Goal: Information Seeking & Learning: Learn about a topic

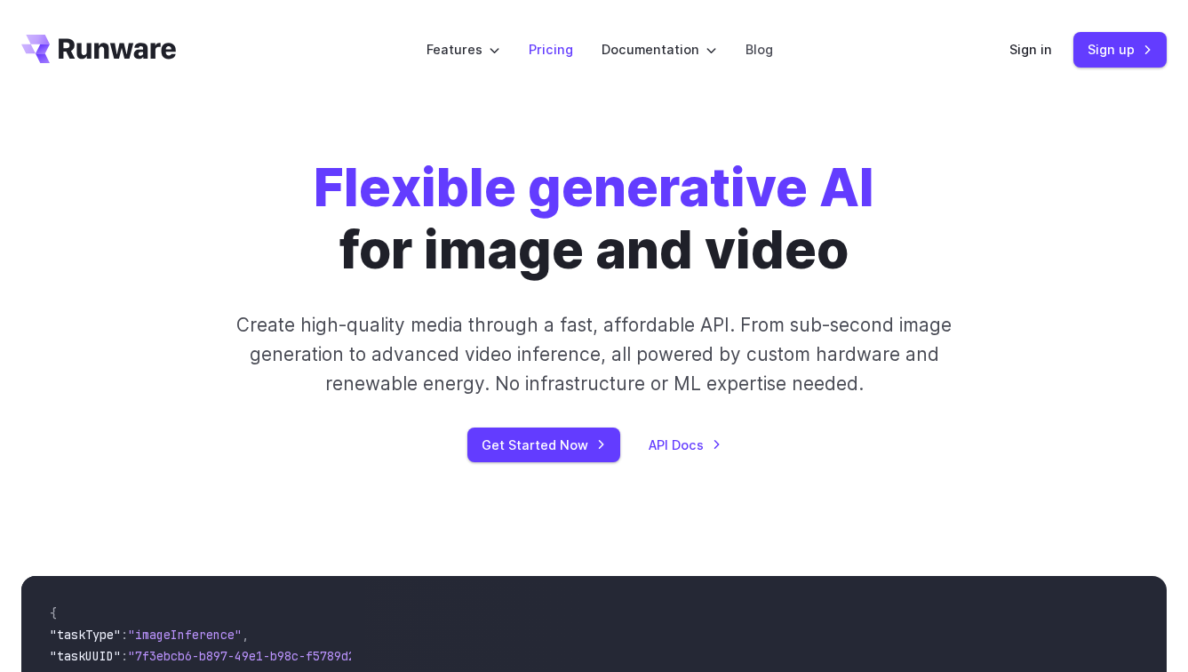
click at [556, 55] on link "Pricing" at bounding box center [551, 49] width 44 height 20
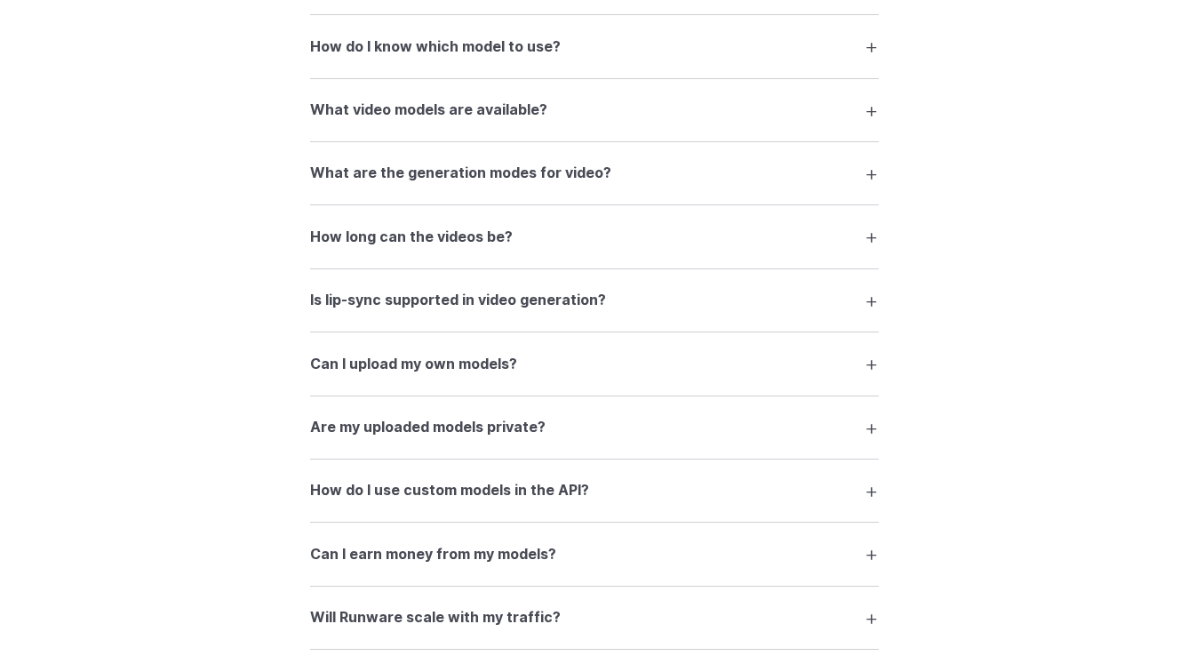
scroll to position [3631, 0]
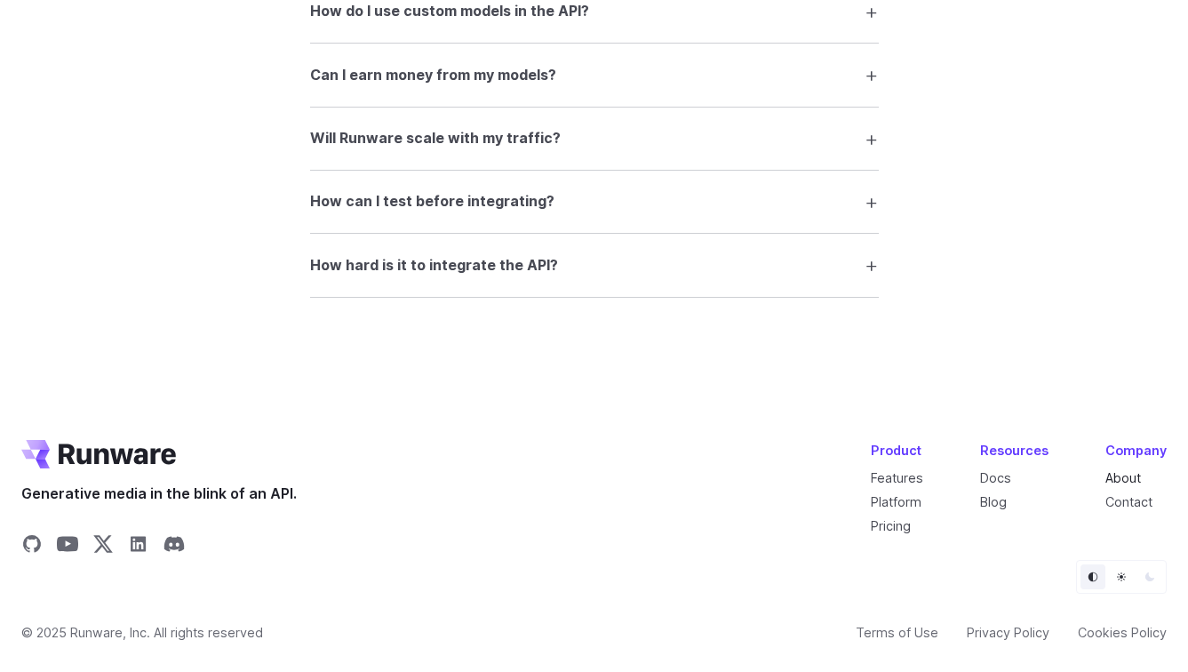
click at [1119, 474] on link "About" at bounding box center [1123, 477] width 36 height 15
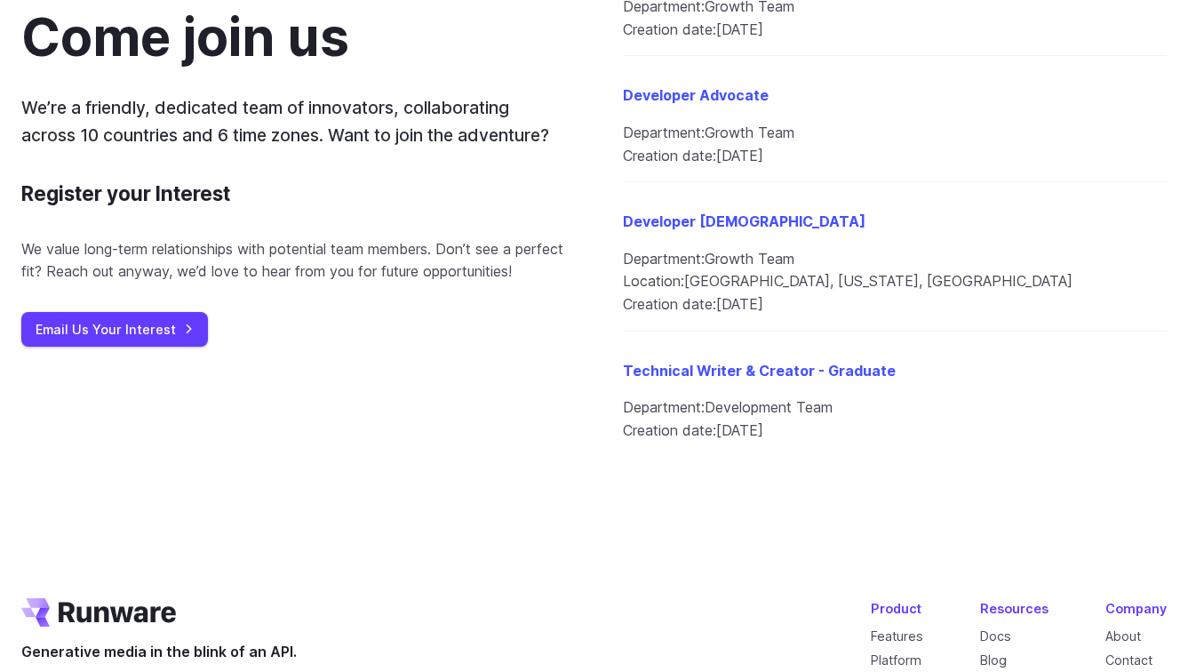
scroll to position [2227, 0]
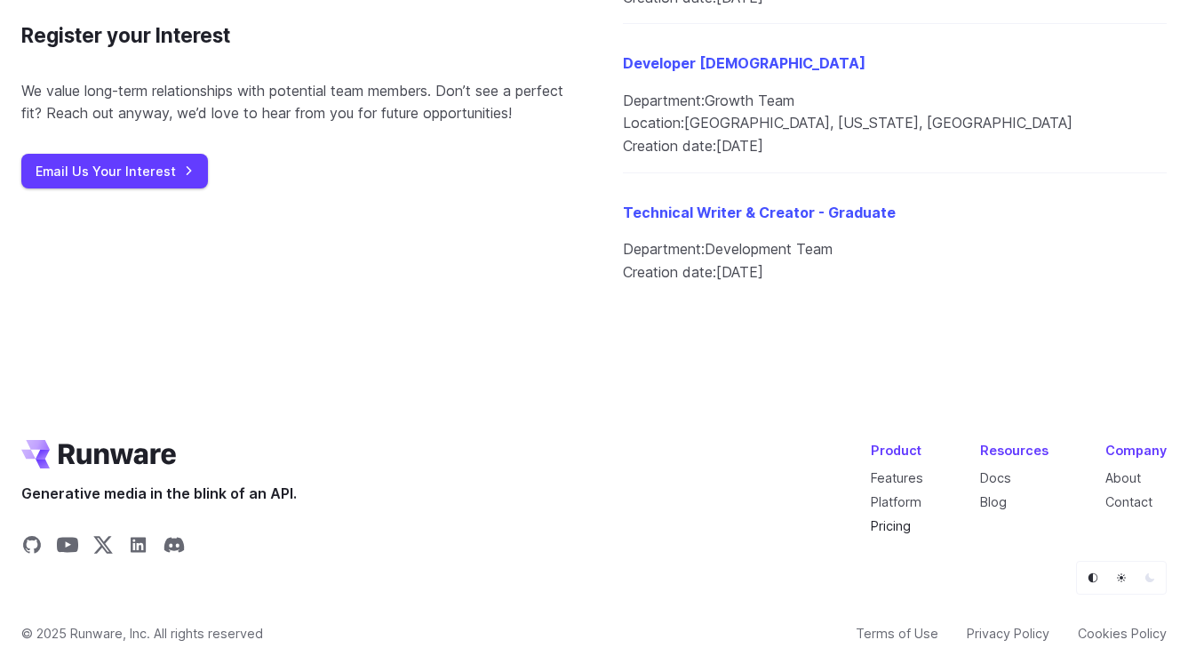
click at [895, 522] on link "Pricing" at bounding box center [891, 525] width 40 height 15
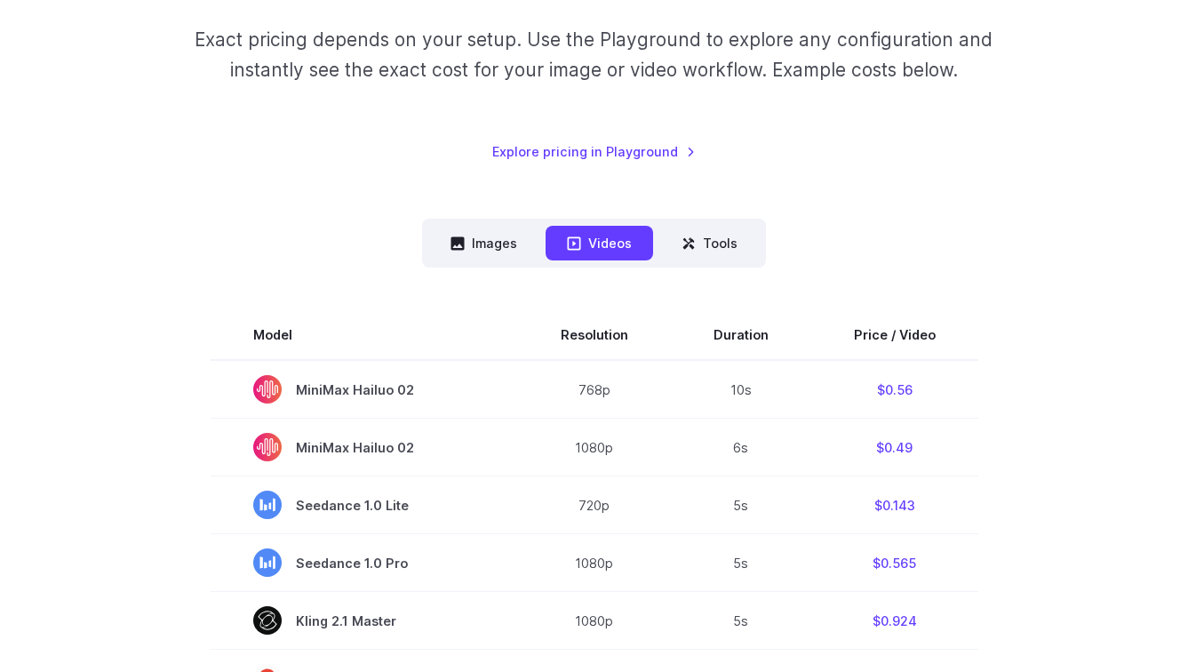
scroll to position [283, 0]
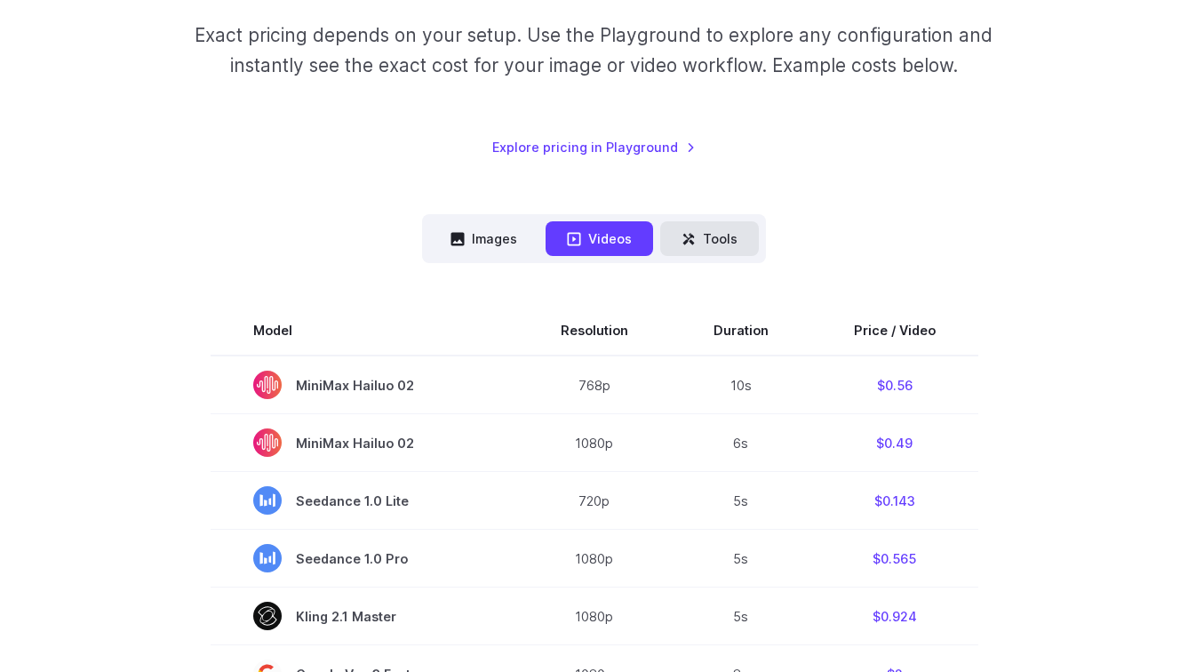
click at [684, 251] on button "Tools" at bounding box center [709, 238] width 99 height 35
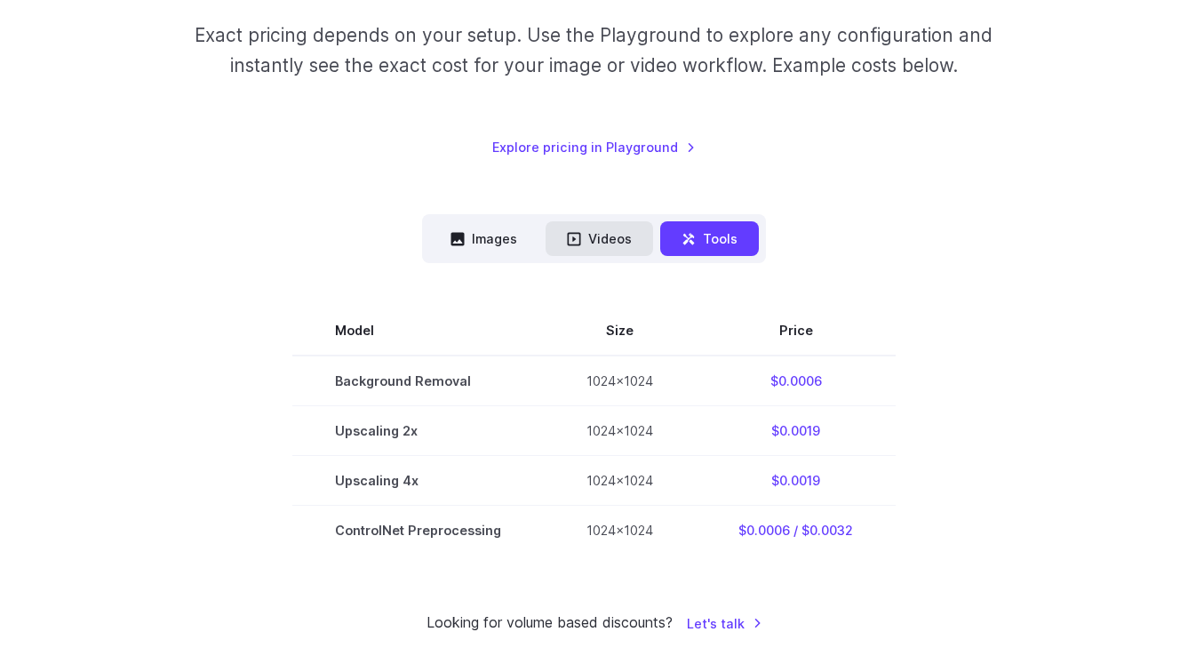
click at [580, 237] on icon at bounding box center [574, 238] width 13 height 13
click at [482, 240] on button "Images" at bounding box center [483, 238] width 109 height 35
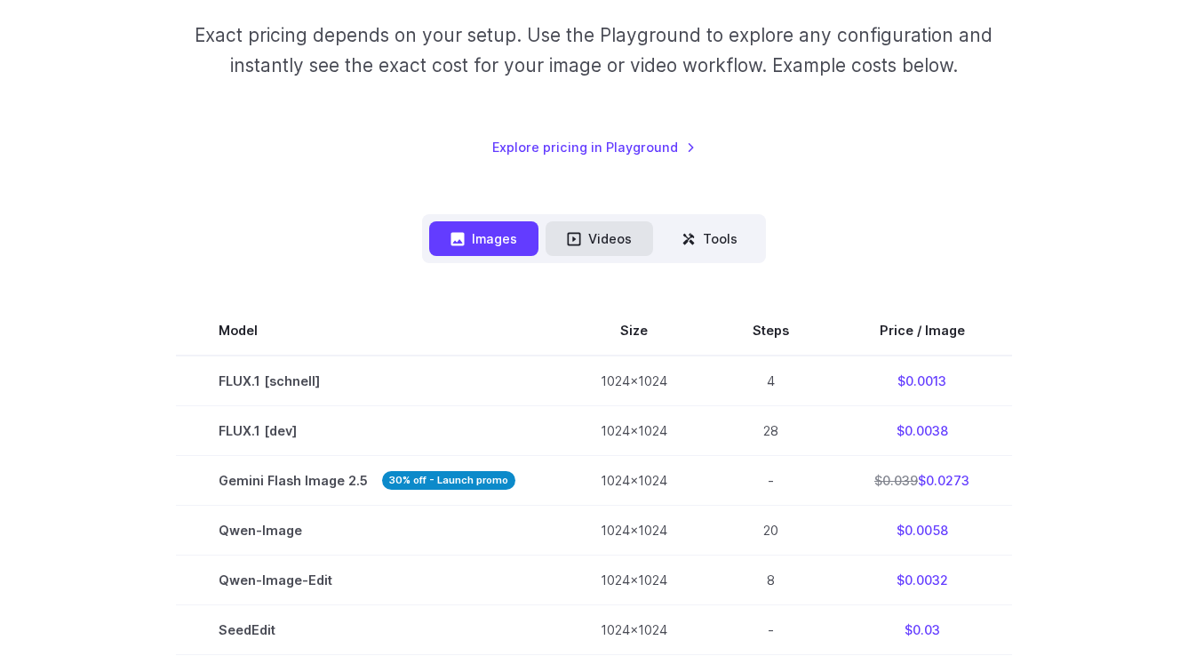
click at [585, 239] on button "Videos" at bounding box center [598, 238] width 107 height 35
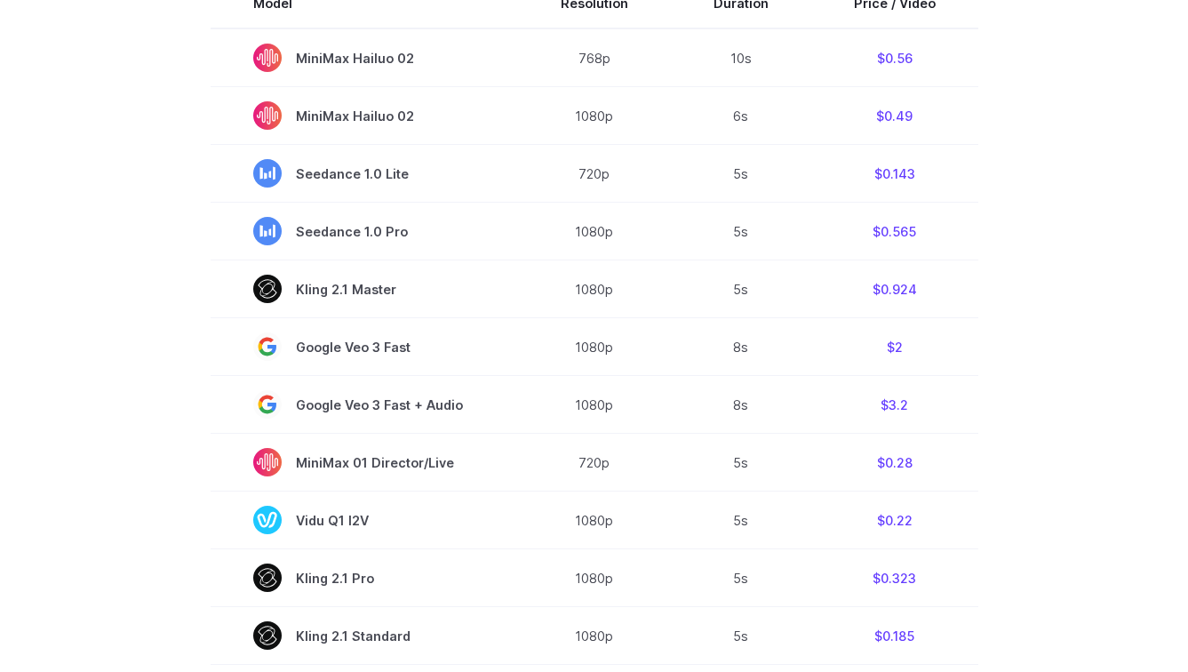
scroll to position [436, 0]
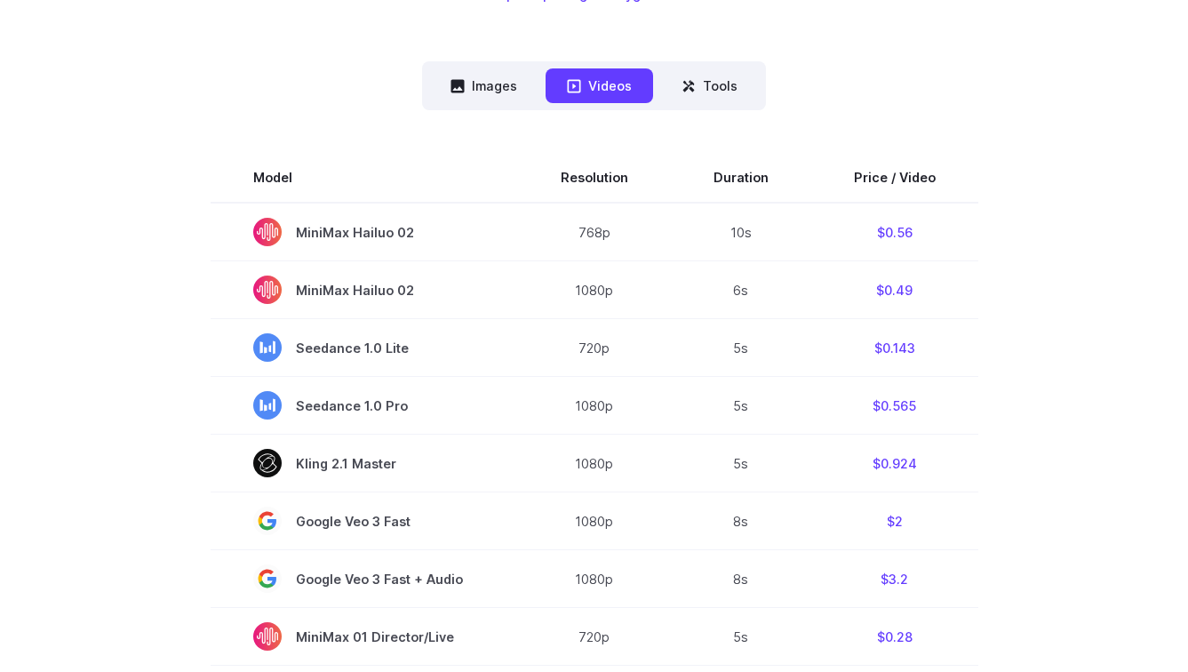
click at [482, 62] on nav "Images Videos Tools ****** ****** *****" at bounding box center [594, 85] width 344 height 49
click at [482, 81] on button "Images" at bounding box center [483, 85] width 109 height 35
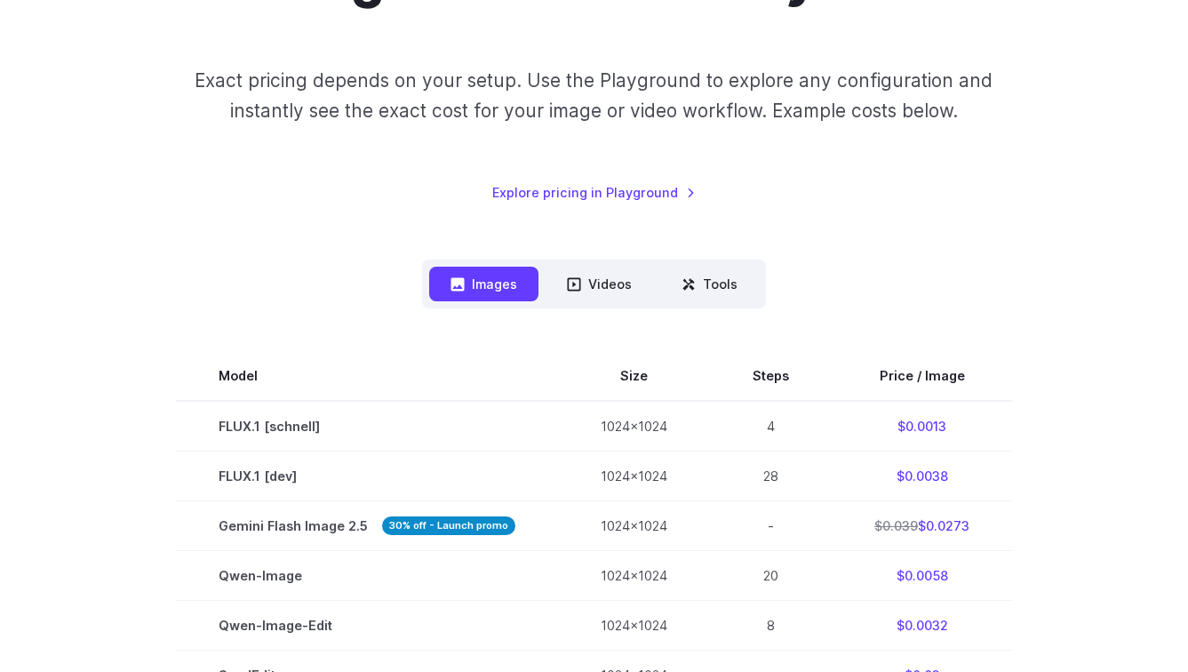
scroll to position [330, 0]
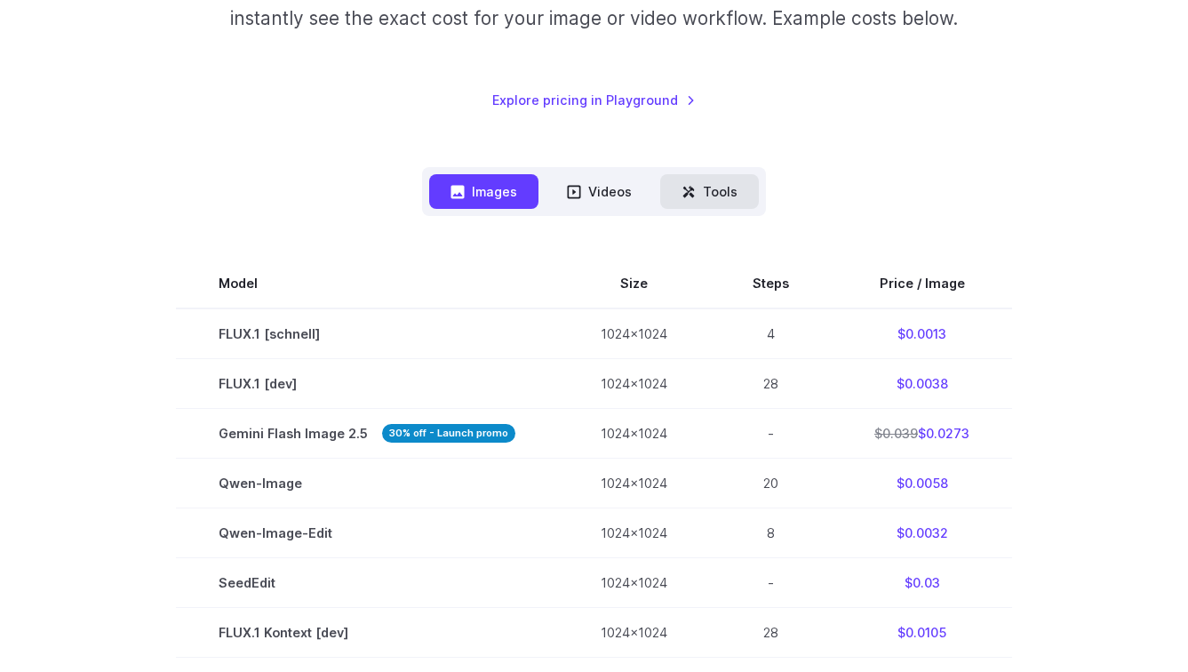
click at [696, 198] on button "Tools" at bounding box center [709, 191] width 99 height 35
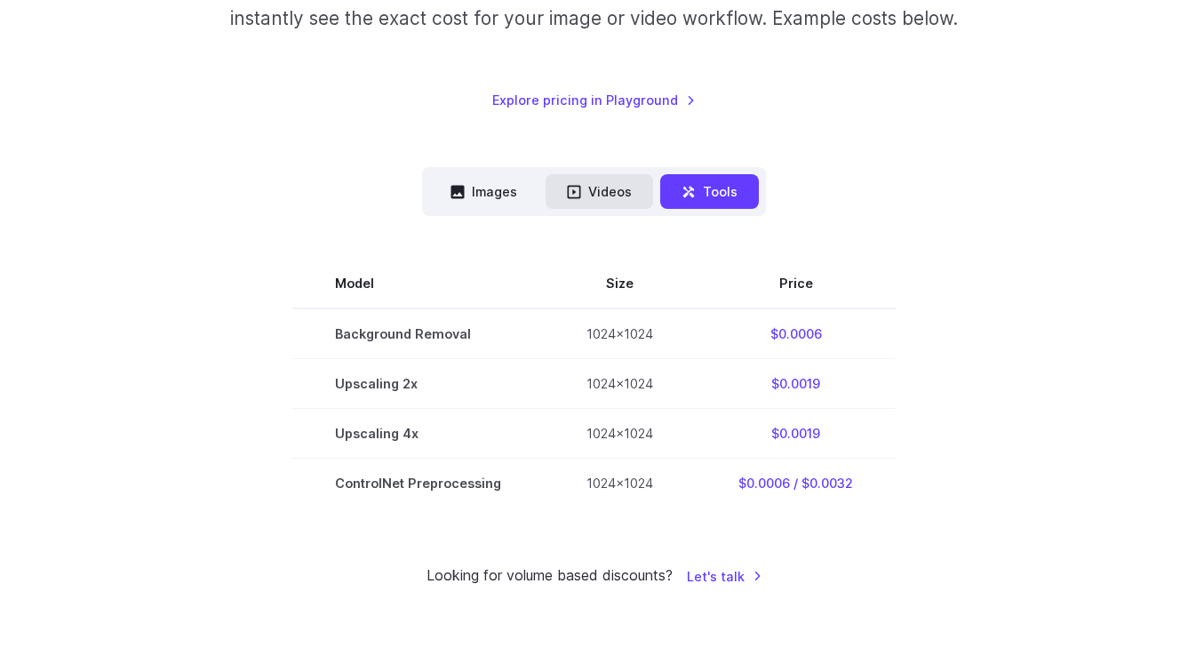
click at [599, 187] on button "Videos" at bounding box center [598, 191] width 107 height 35
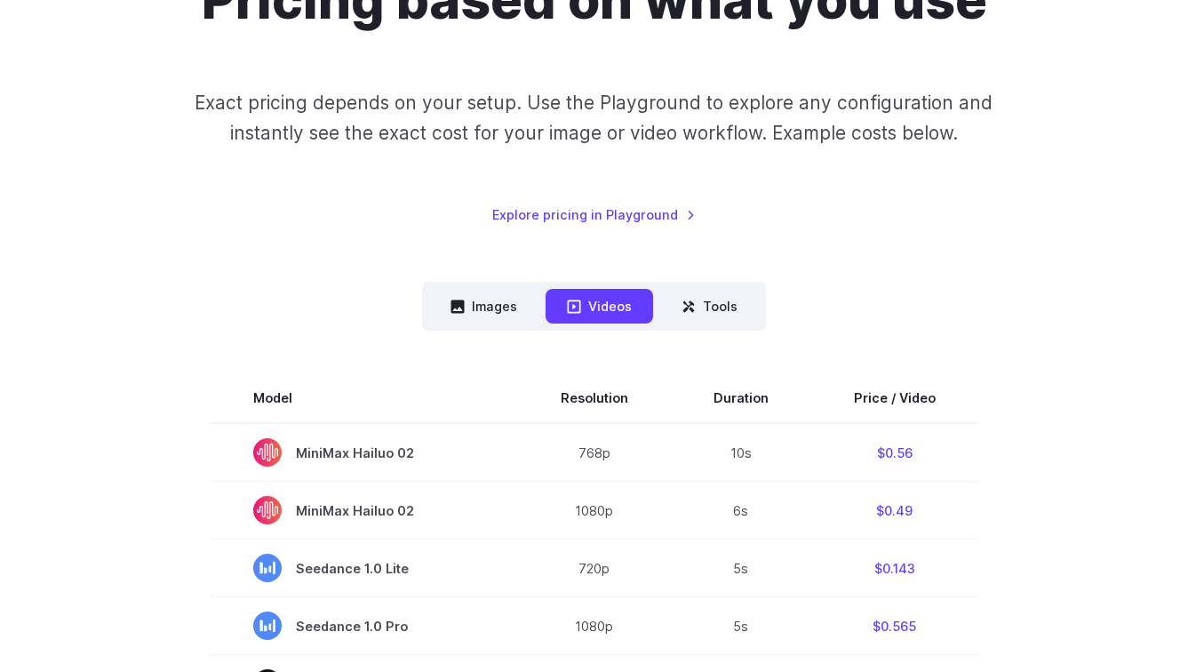
scroll to position [208, 0]
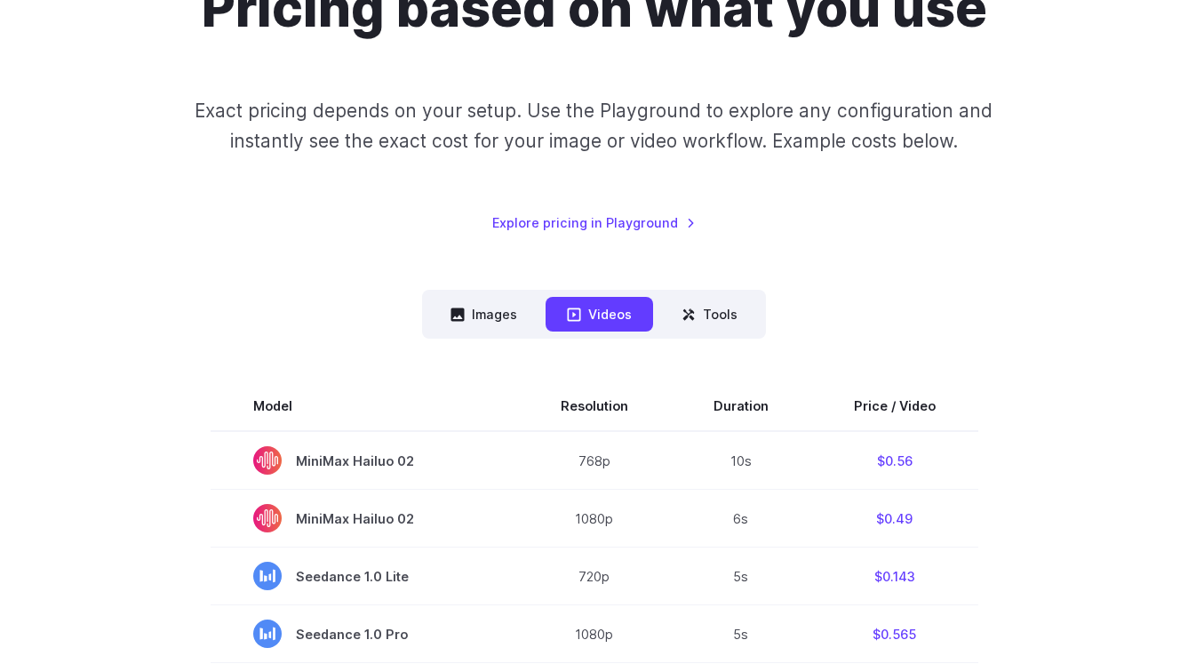
click at [479, 325] on button "Images" at bounding box center [483, 314] width 109 height 35
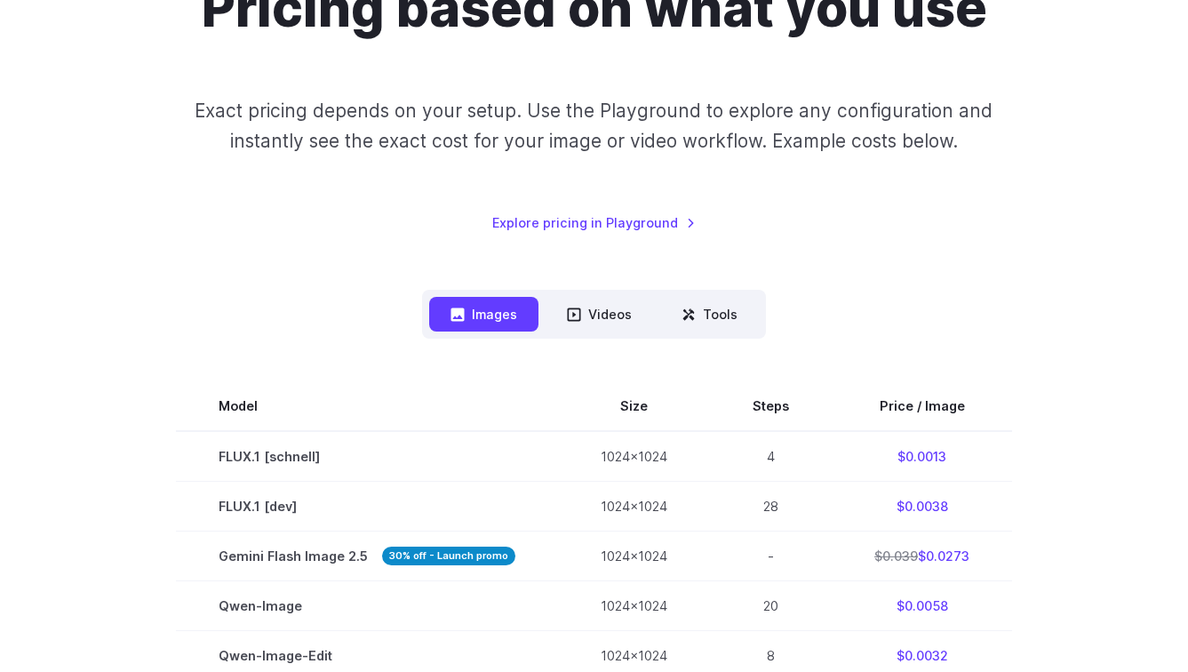
scroll to position [0, 0]
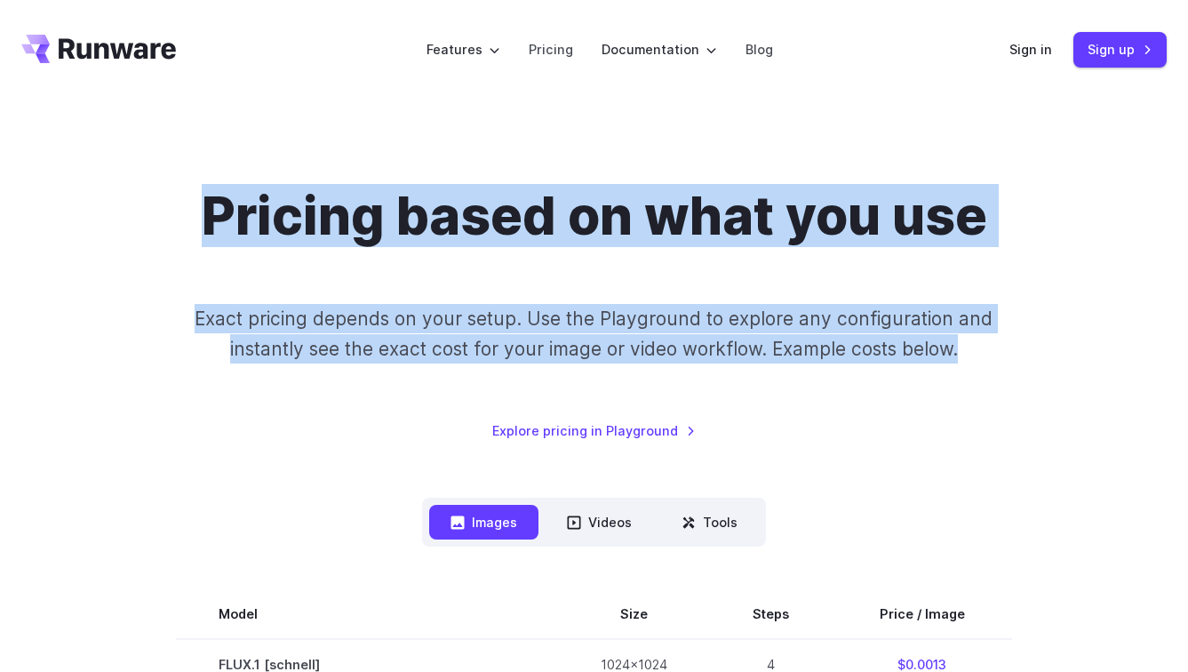
drag, startPoint x: 176, startPoint y: 203, endPoint x: 910, endPoint y: 442, distance: 771.7
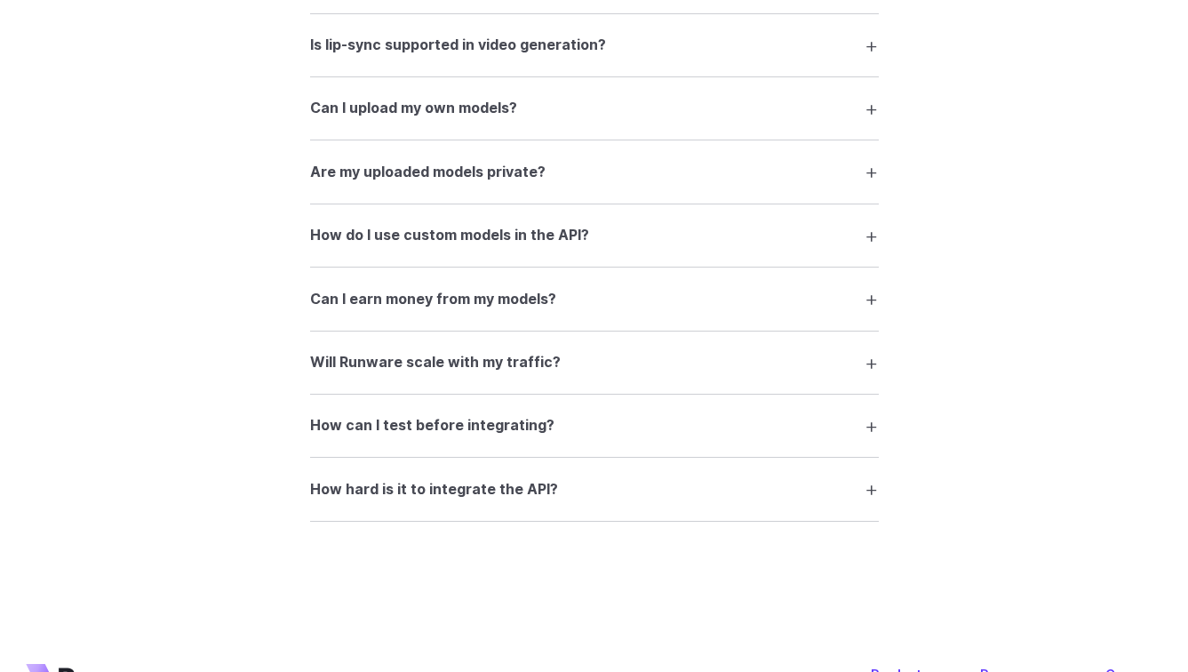
scroll to position [3421, 0]
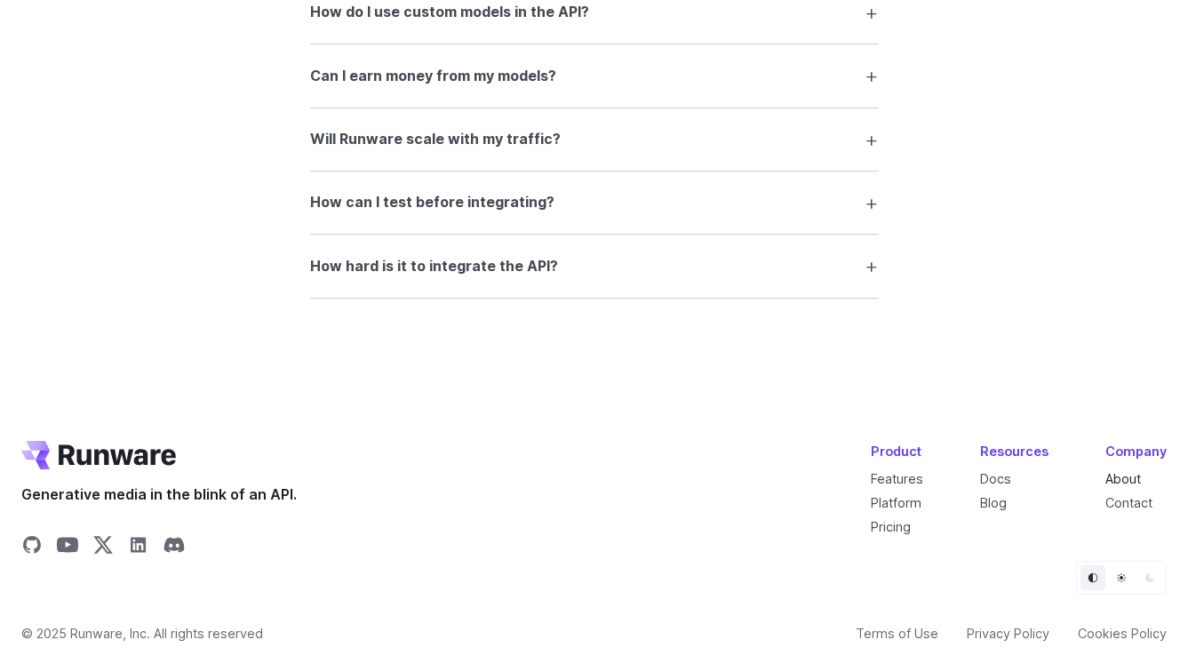
click at [1116, 478] on link "About" at bounding box center [1123, 478] width 36 height 15
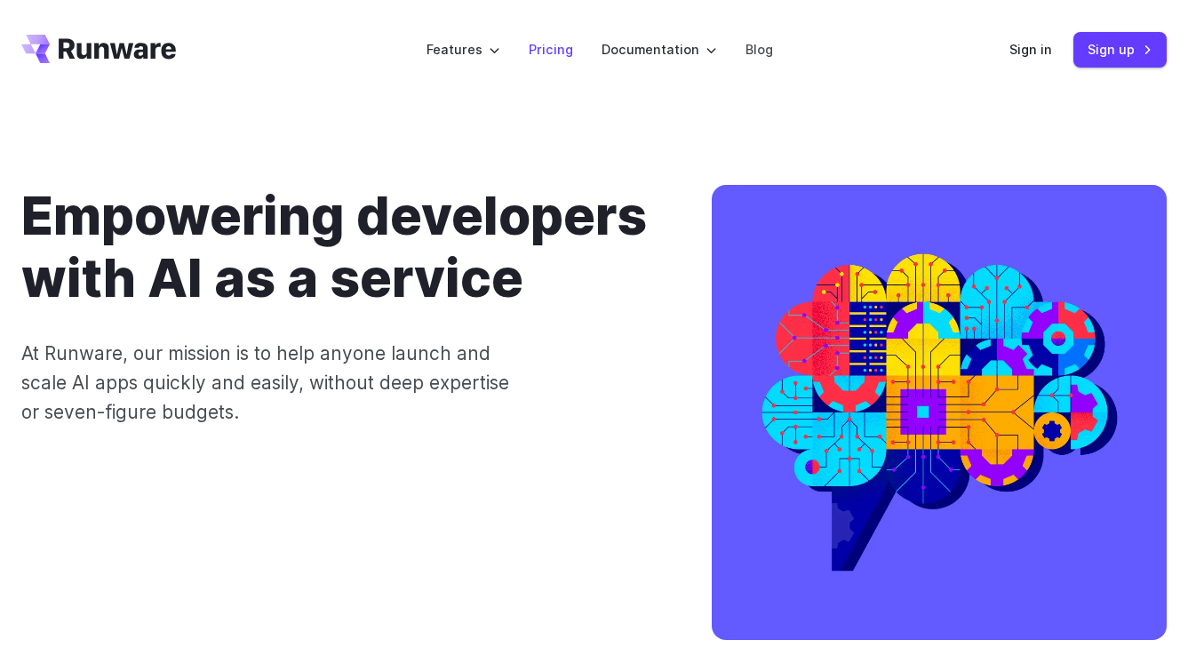
click at [551, 54] on link "Pricing" at bounding box center [551, 49] width 44 height 20
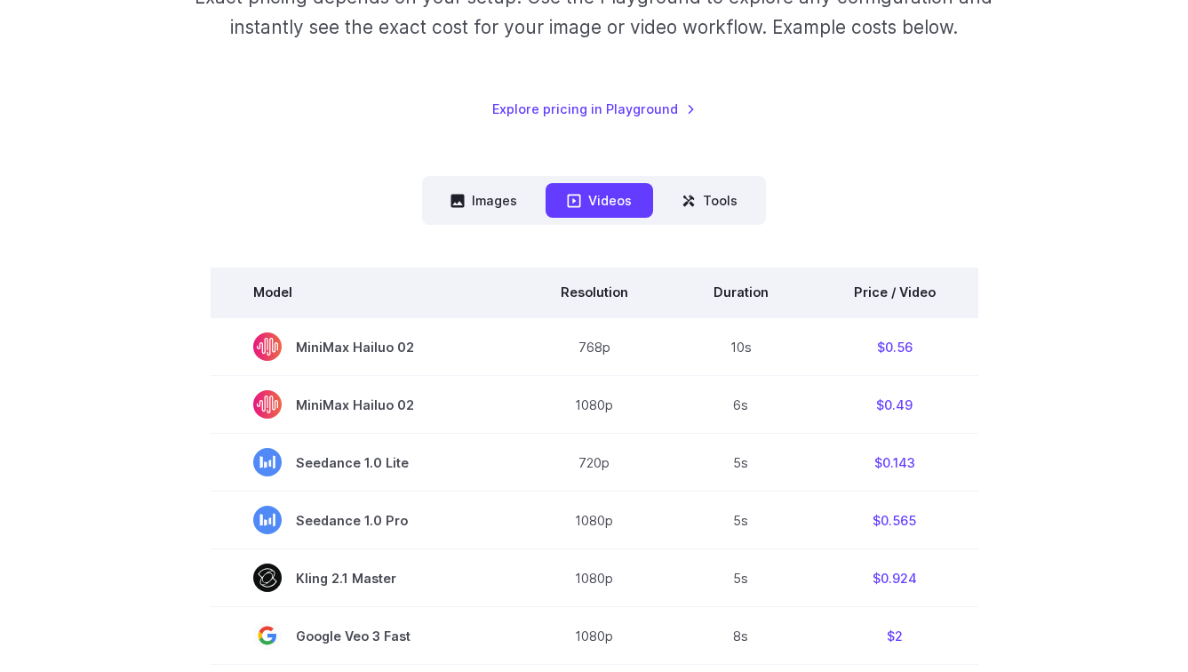
scroll to position [323, 0]
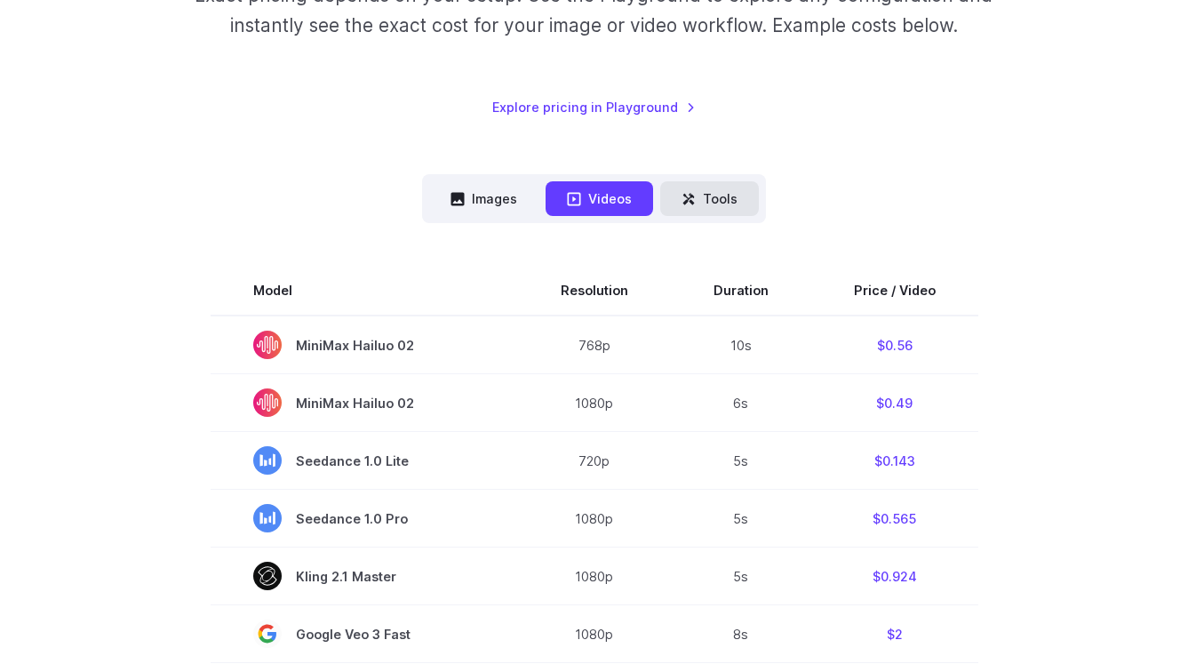
click at [737, 212] on button "Tools" at bounding box center [709, 198] width 99 height 35
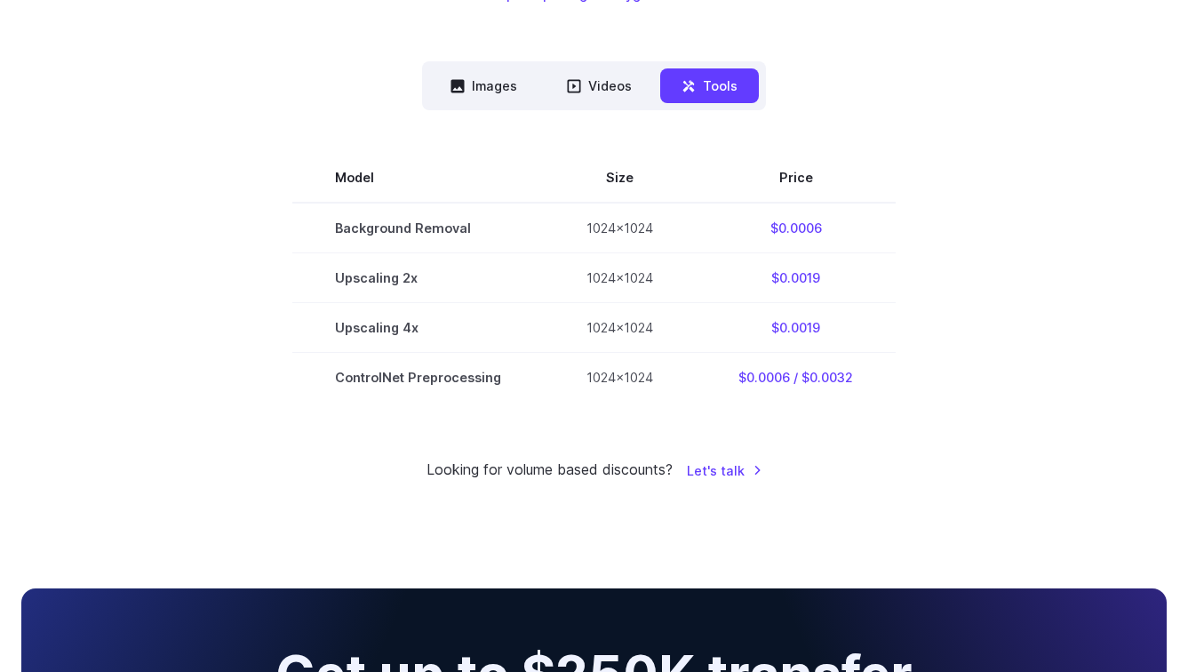
scroll to position [440, 0]
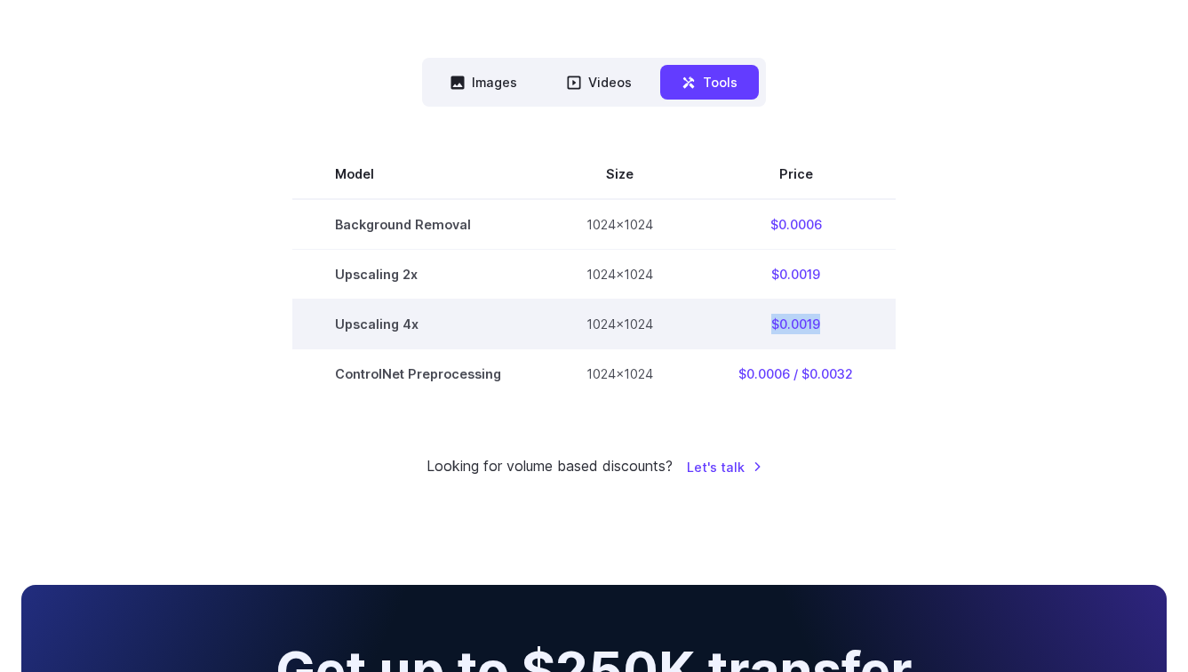
drag, startPoint x: 753, startPoint y: 330, endPoint x: 888, endPoint y: 329, distance: 135.0
click at [888, 330] on td "$0.0019" at bounding box center [796, 324] width 200 height 50
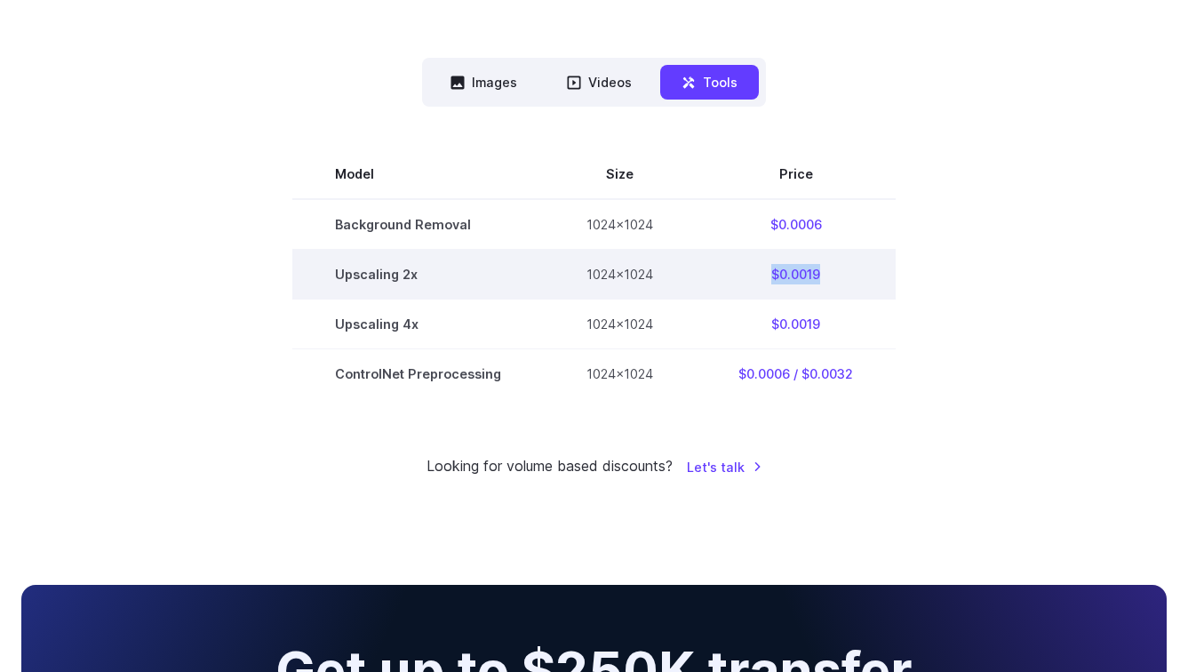
drag, startPoint x: 848, startPoint y: 267, endPoint x: 749, endPoint y: 267, distance: 98.6
click at [748, 267] on td "$0.0019" at bounding box center [796, 275] width 200 height 50
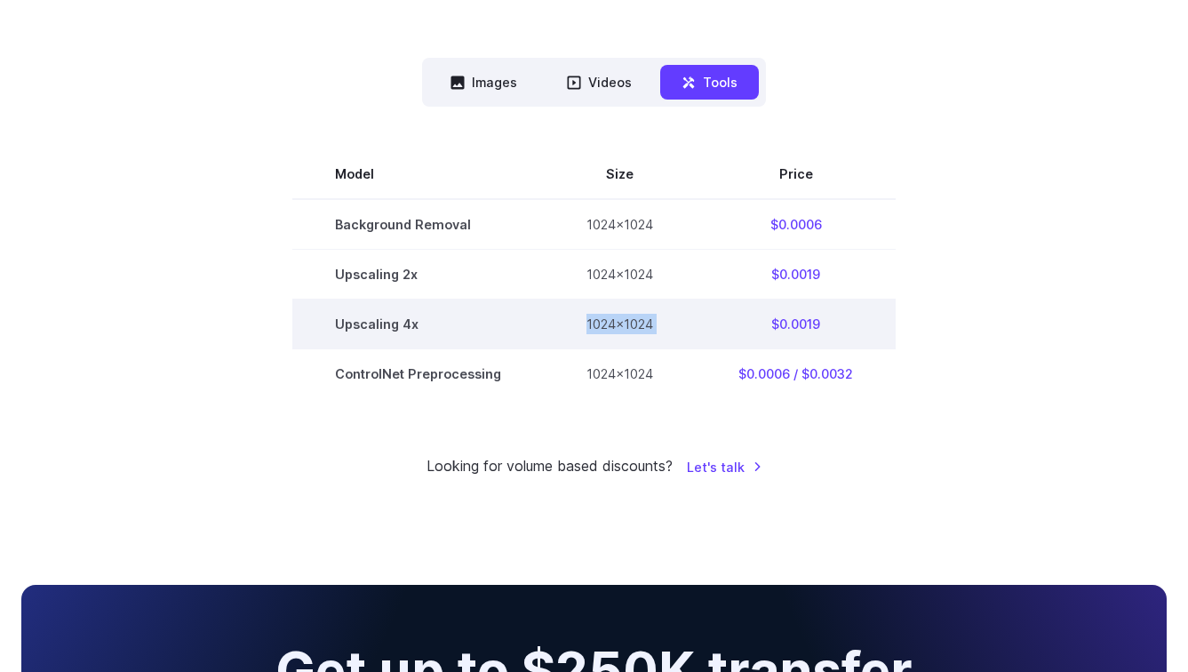
drag, startPoint x: 582, startPoint y: 330, endPoint x: 733, endPoint y: 326, distance: 151.1
click at [728, 326] on tr "Upscaling 4x 1024x1024 $0.0019" at bounding box center [593, 324] width 603 height 50
drag, startPoint x: 838, startPoint y: 323, endPoint x: 637, endPoint y: 321, distance: 200.8
click at [637, 322] on tr "Upscaling 4x 1024x1024 $0.0019" at bounding box center [593, 324] width 603 height 50
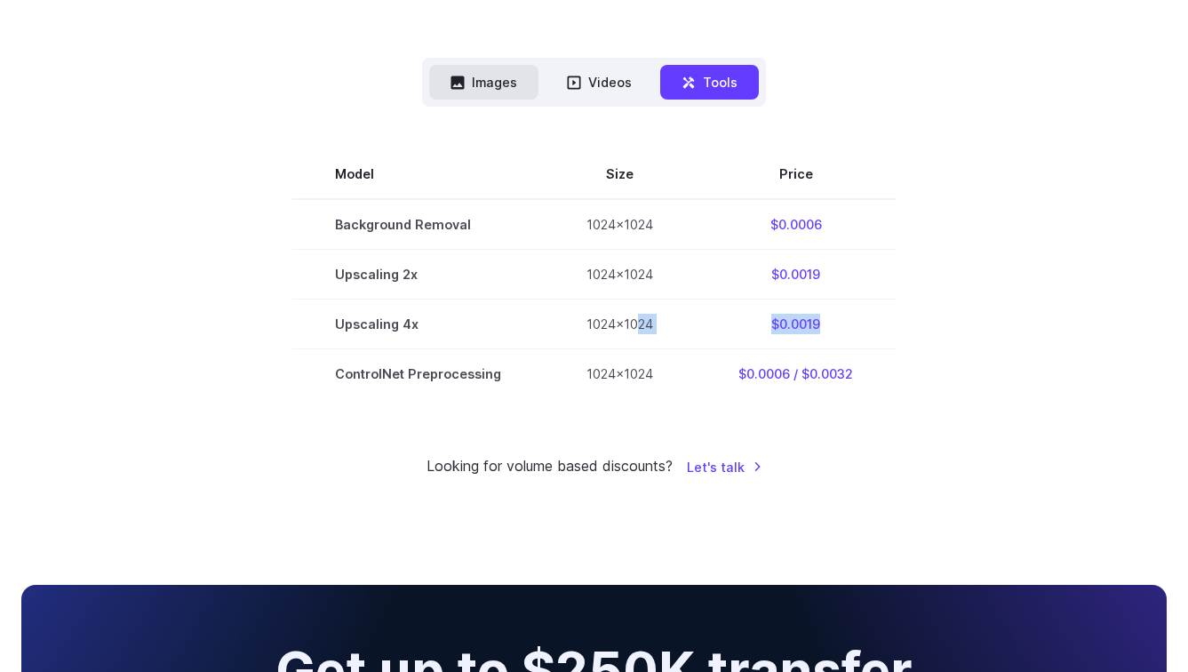
click at [516, 83] on button "Images" at bounding box center [483, 82] width 109 height 35
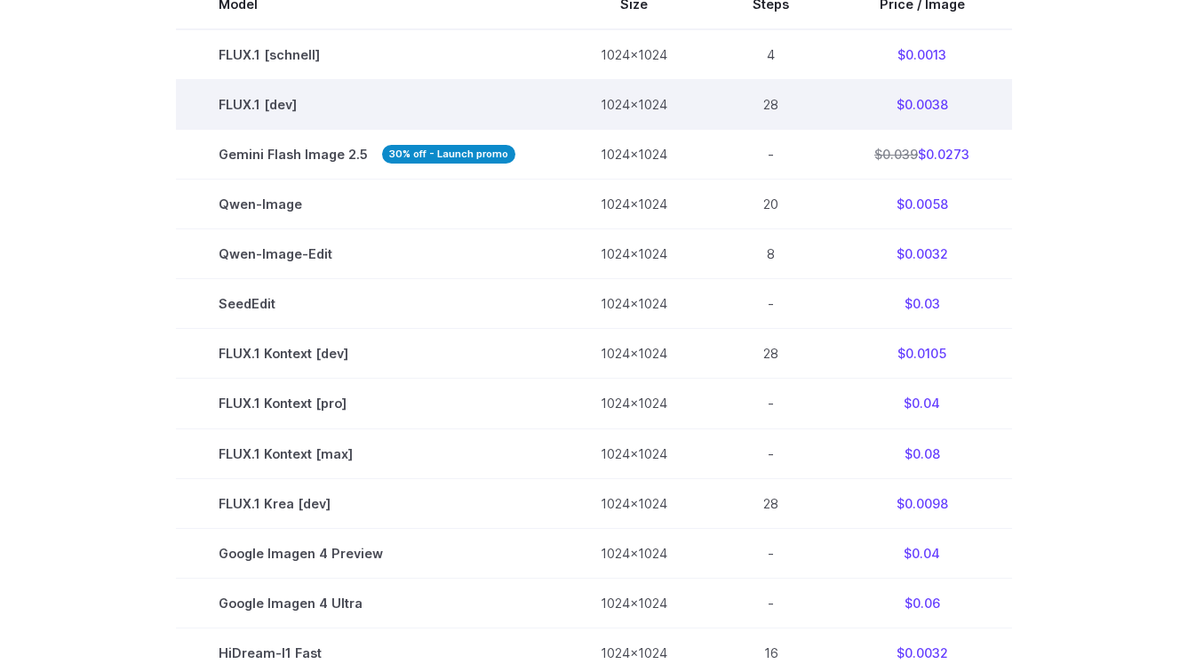
scroll to position [617, 0]
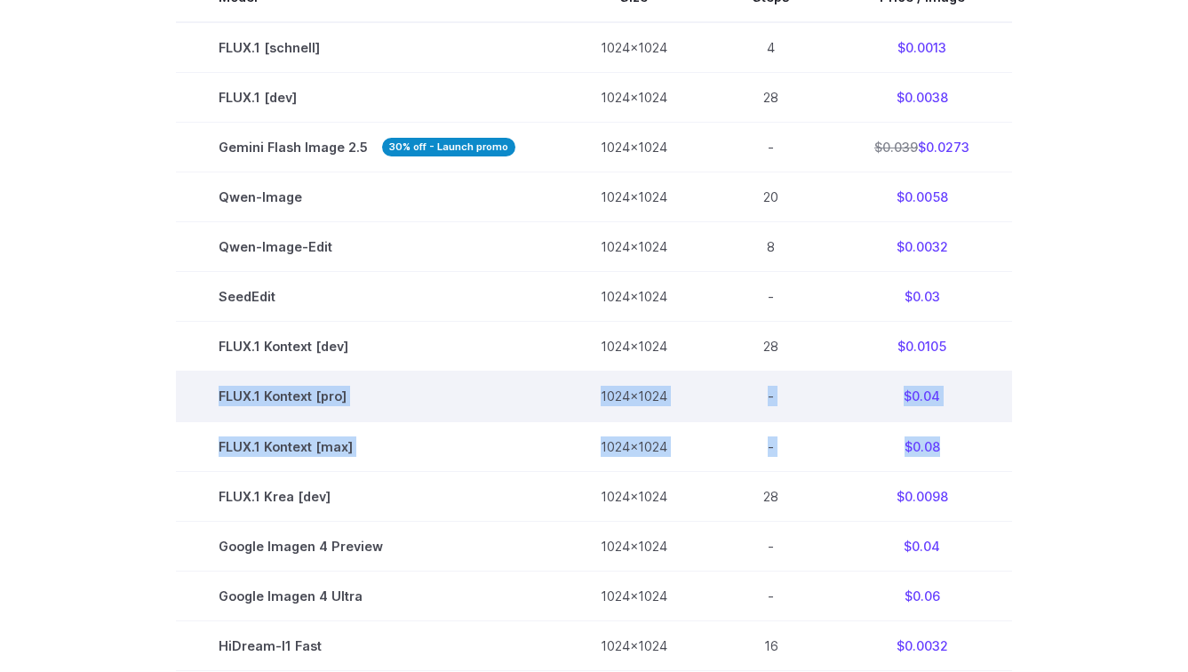
drag, startPoint x: 947, startPoint y: 445, endPoint x: 193, endPoint y: 401, distance: 755.6
click at [193, 401] on tbody "Model Size Steps Price / Image FLUX.1 [schnell] 1024x1024 4 $0.0013 FLUX.1 [dev…" at bounding box center [594, 470] width 836 height 996
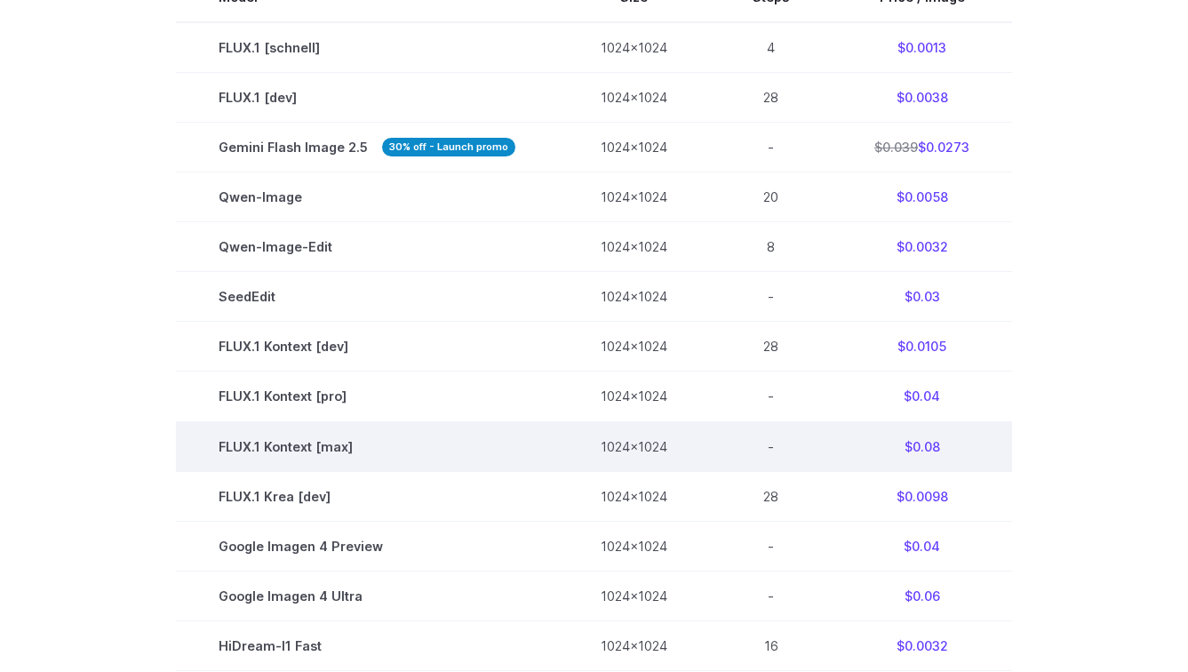
click at [657, 430] on td "1024x1024" at bounding box center [634, 446] width 152 height 50
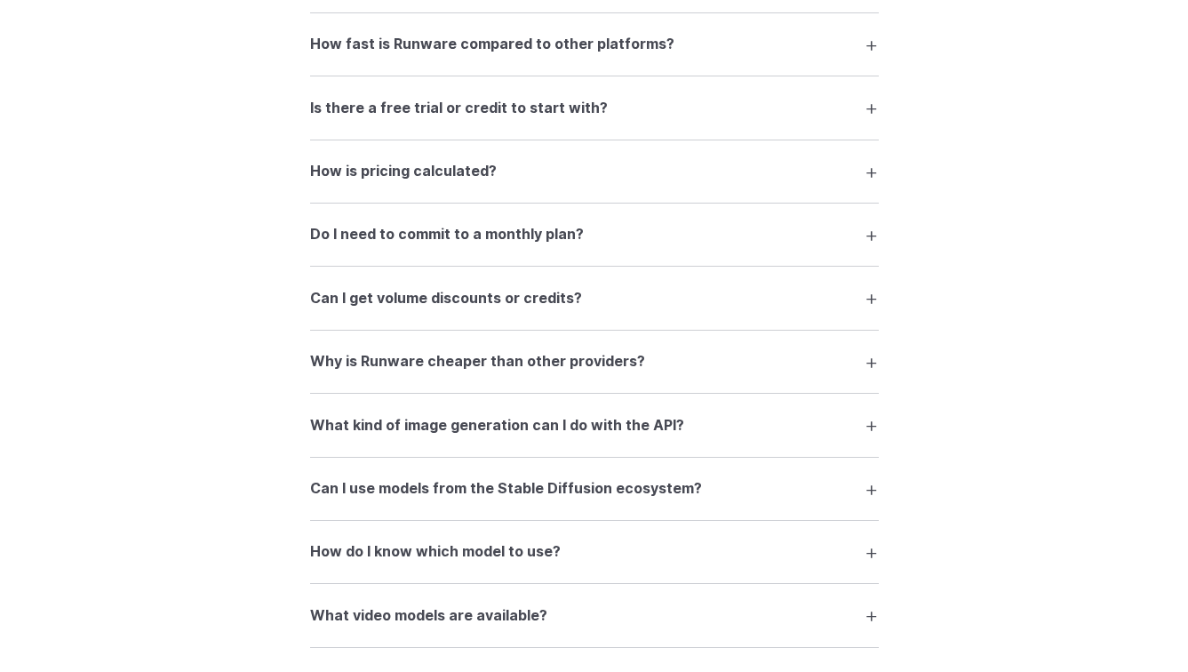
scroll to position [2436, 0]
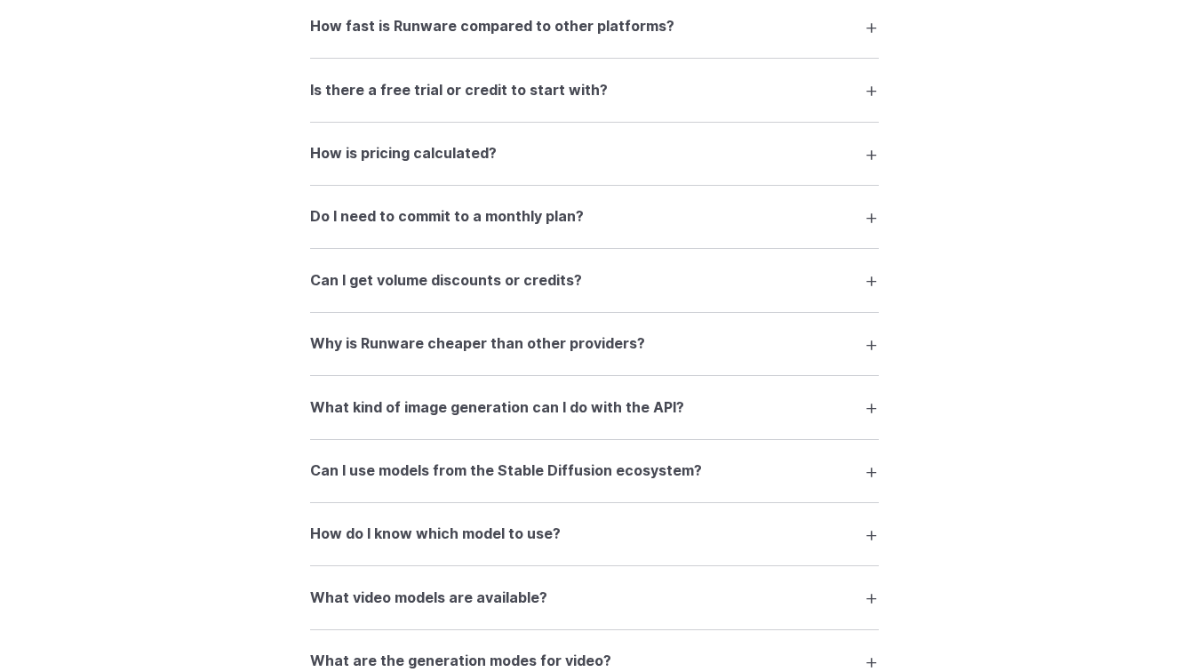
click at [696, 54] on details "How fast is Runware compared to other platforms? Thanks to our Sonic Inference …" at bounding box center [594, 27] width 569 height 63
click at [595, 38] on h3 "How fast is Runware compared to other platforms?" at bounding box center [492, 26] width 364 height 23
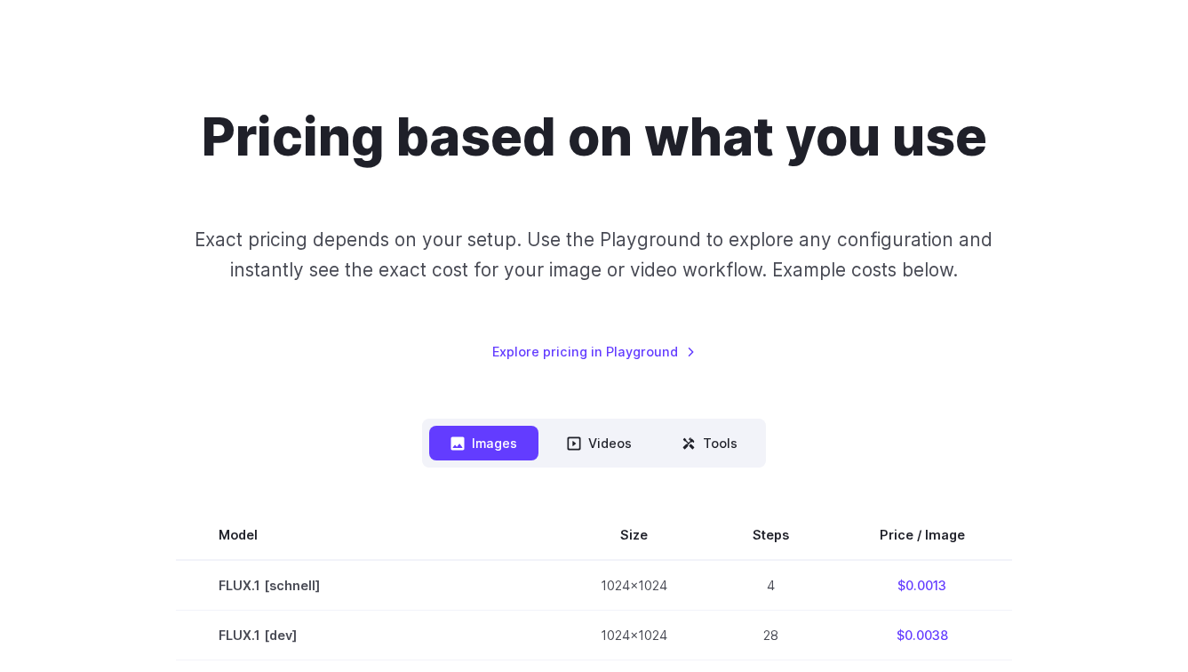
scroll to position [0, 0]
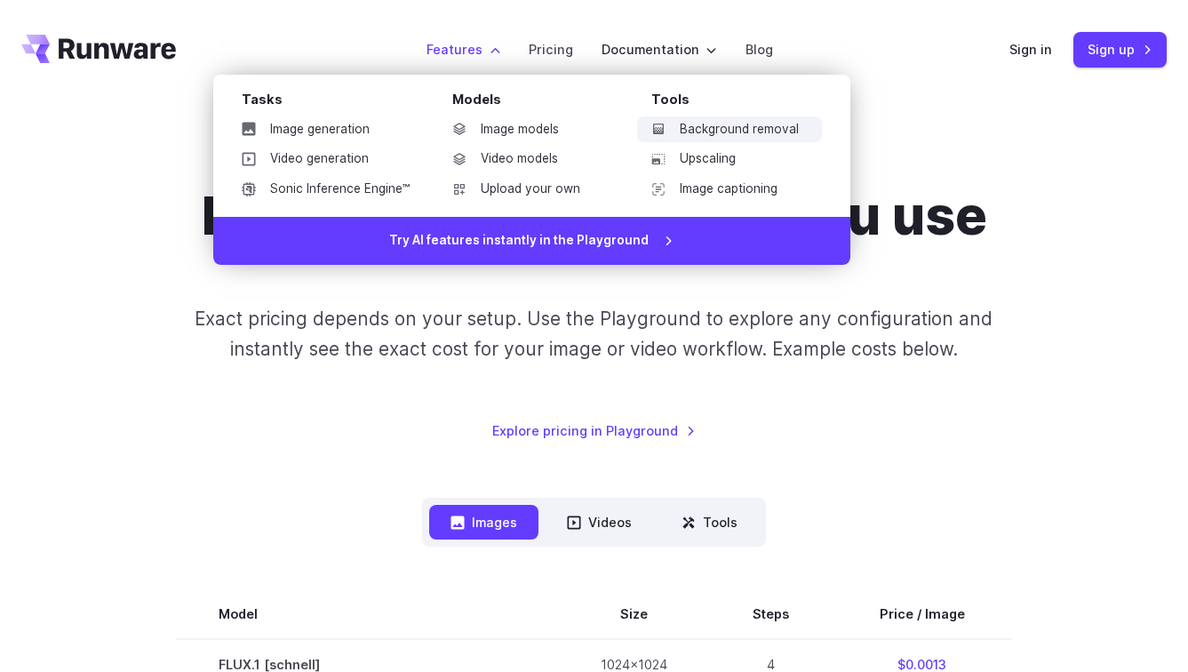
click at [738, 125] on link "Background removal" at bounding box center [729, 129] width 185 height 27
